Goal: Go to known website: Go to known website

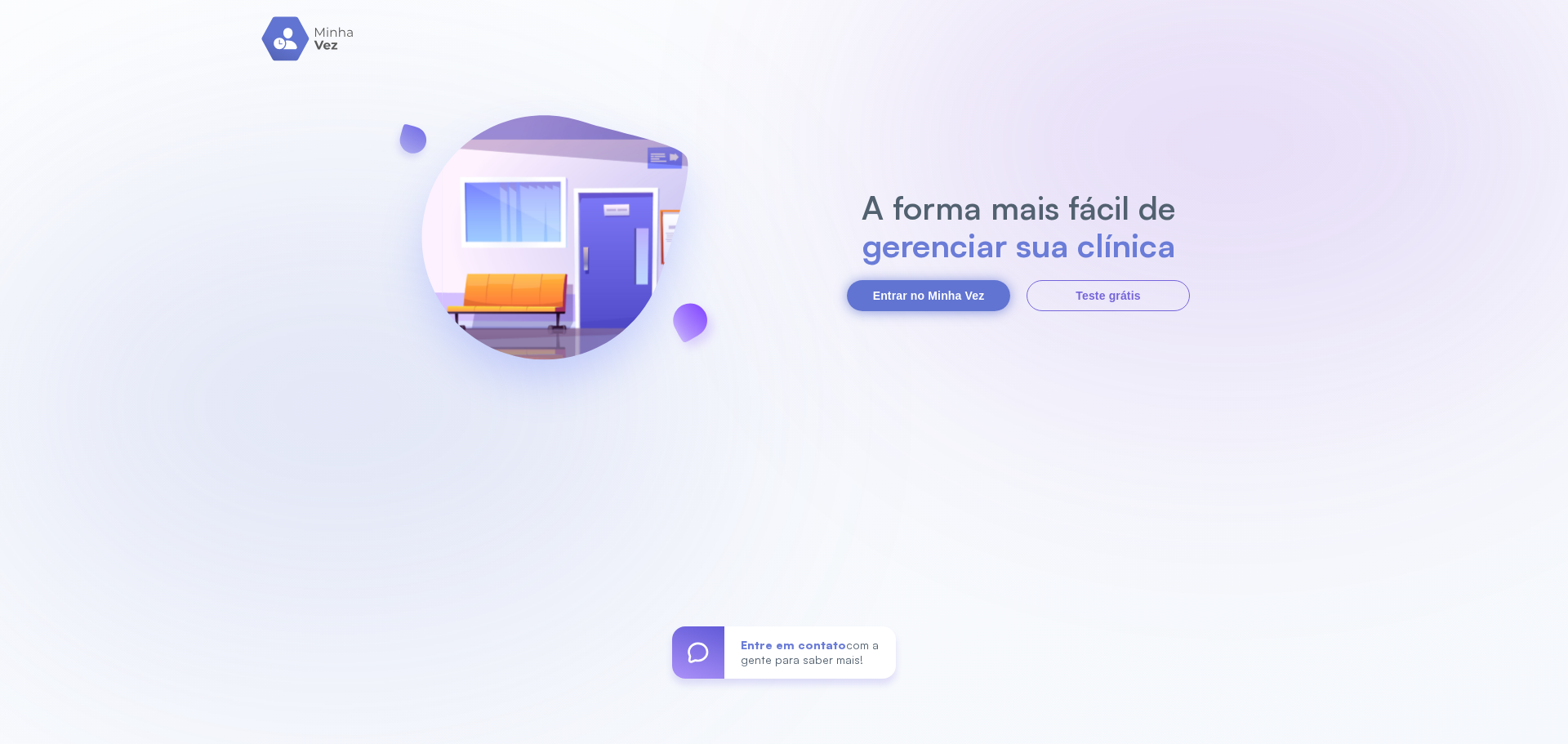
click at [967, 287] on button "Entrar no Minha Vez" at bounding box center [929, 296] width 164 height 31
click at [959, 288] on button "Entrar no Minha Vez" at bounding box center [929, 296] width 164 height 31
click at [927, 305] on button "Entrar no Minha Vez" at bounding box center [929, 296] width 164 height 31
